Goal: Browse casually

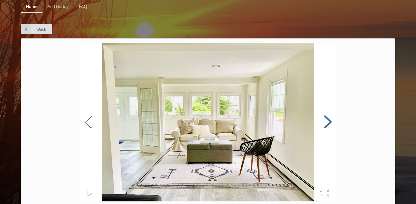
click at [327, 119] on button "Next Slide" at bounding box center [328, 122] width 16 height 52
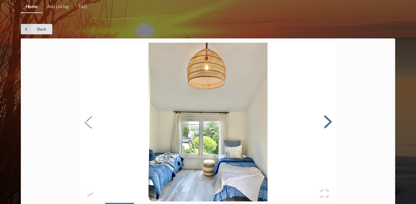
click at [327, 119] on button "Next Slide" at bounding box center [328, 122] width 16 height 52
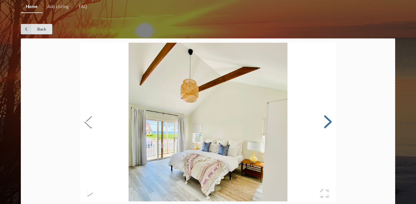
click at [327, 119] on button "Next Slide" at bounding box center [328, 122] width 16 height 52
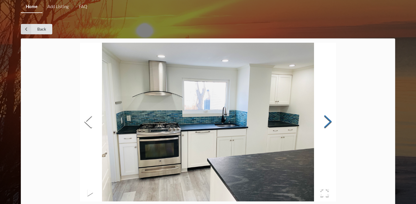
click at [327, 119] on button "Next Slide" at bounding box center [328, 122] width 16 height 52
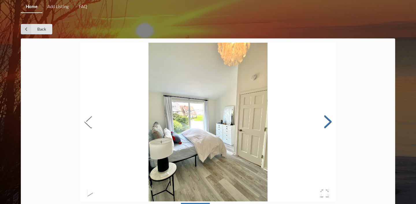
click at [327, 119] on button "Next Slide" at bounding box center [328, 122] width 16 height 52
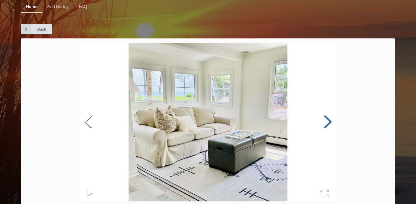
click at [328, 121] on button "Next Slide" at bounding box center [328, 122] width 16 height 52
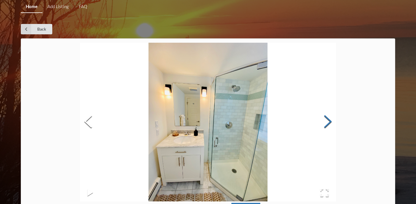
click at [328, 121] on button "Next Slide" at bounding box center [328, 122] width 16 height 52
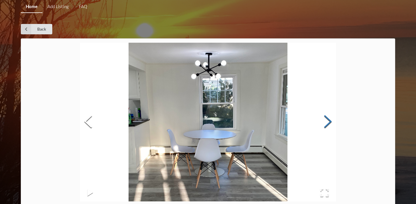
click at [329, 122] on button "Next Slide" at bounding box center [328, 122] width 16 height 52
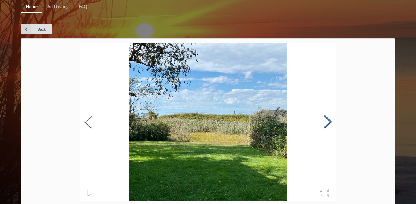
click at [330, 123] on button "Next Slide" at bounding box center [328, 122] width 16 height 52
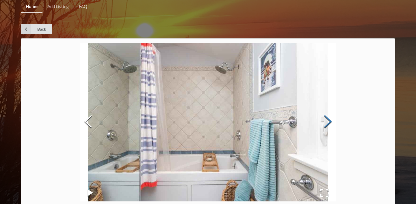
click at [330, 123] on button "Next Slide" at bounding box center [328, 122] width 16 height 52
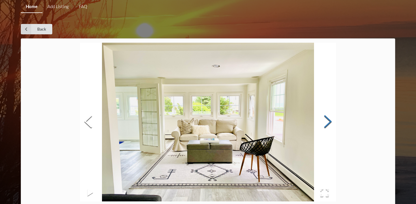
click at [330, 123] on button "Next Slide" at bounding box center [328, 122] width 16 height 52
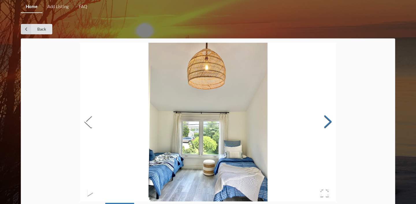
click at [331, 126] on button "Next Slide" at bounding box center [328, 122] width 16 height 52
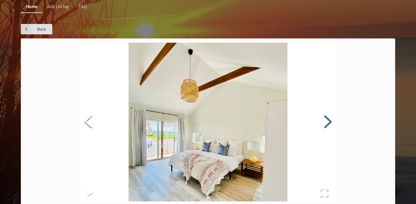
click at [333, 126] on button "Next Slide" at bounding box center [328, 122] width 16 height 52
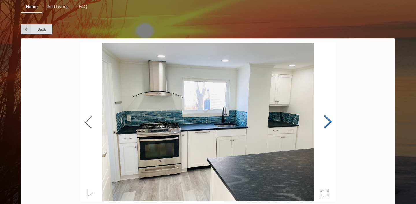
click at [333, 126] on button "Next Slide" at bounding box center [328, 122] width 16 height 52
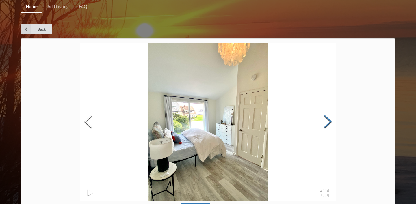
click at [334, 126] on button "Next Slide" at bounding box center [328, 122] width 16 height 52
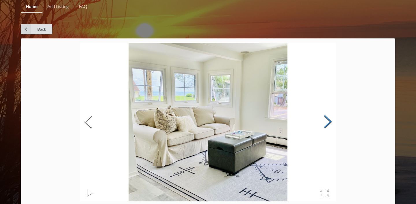
click at [334, 127] on button "Next Slide" at bounding box center [328, 122] width 16 height 52
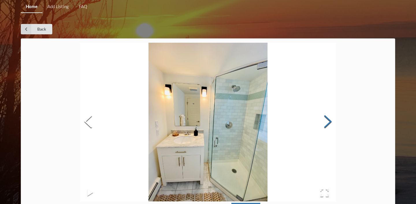
click at [334, 127] on button "Next Slide" at bounding box center [328, 122] width 16 height 52
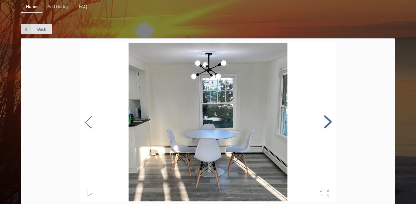
click at [333, 125] on button "Next Slide" at bounding box center [328, 122] width 16 height 52
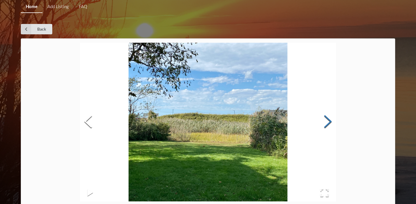
click at [333, 125] on button "Next Slide" at bounding box center [328, 122] width 16 height 52
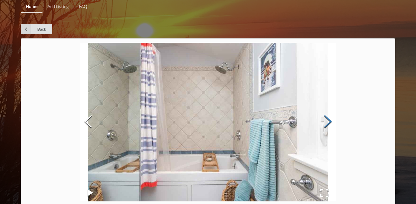
click at [334, 126] on button "Next Slide" at bounding box center [328, 122] width 16 height 52
